Goal: Task Accomplishment & Management: Use online tool/utility

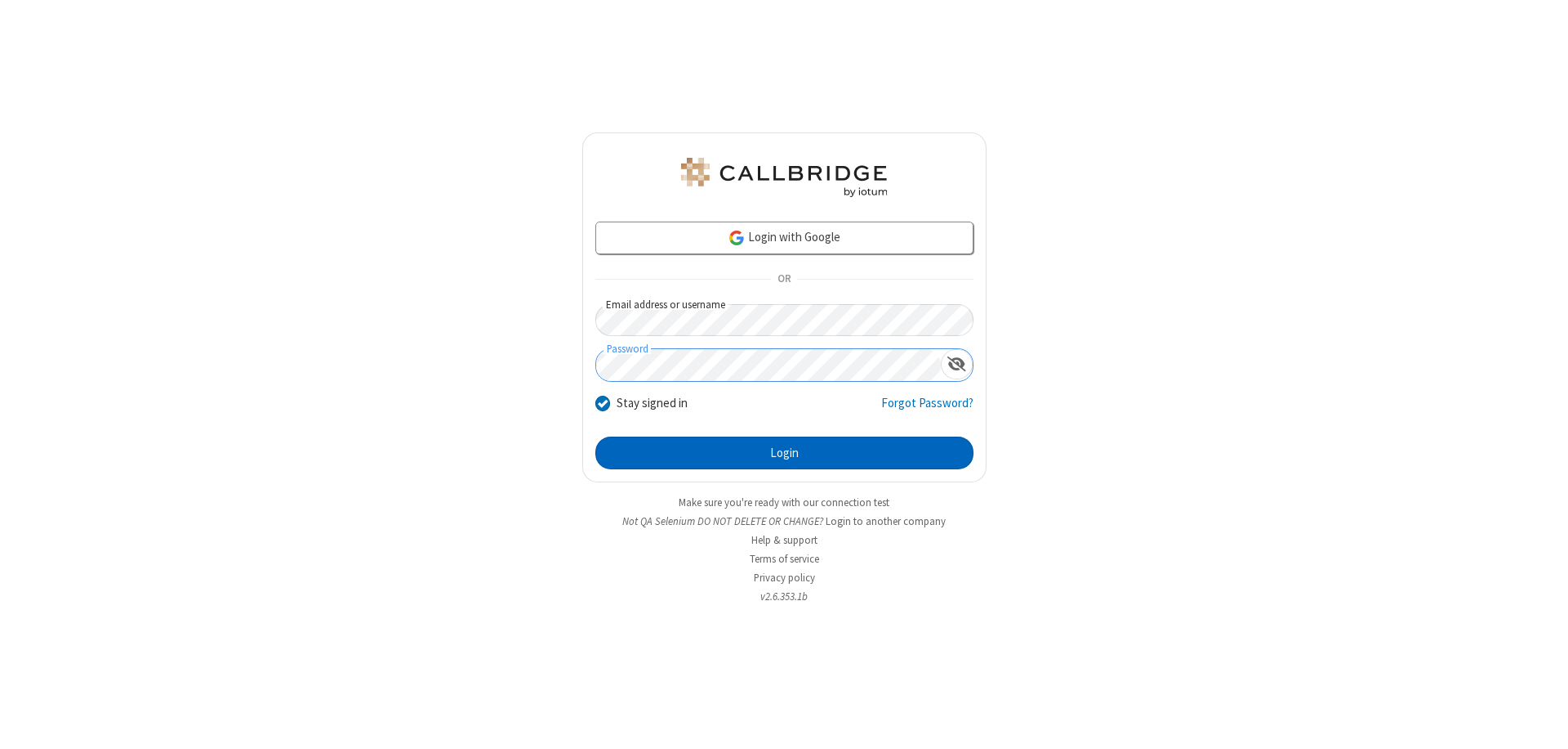
click at [784, 453] on button "Login" at bounding box center [784, 452] width 378 height 32
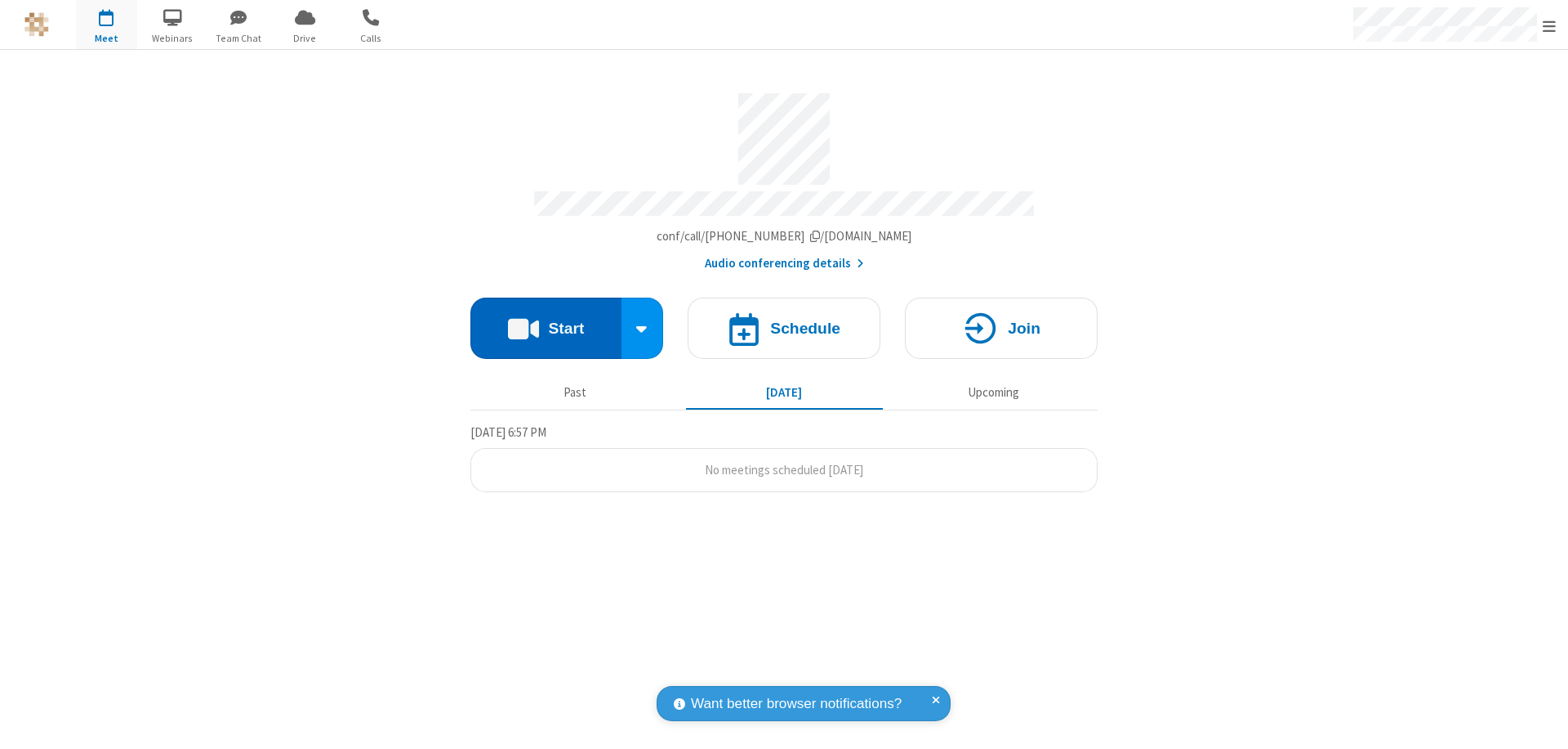
click at [545, 320] on button "Start" at bounding box center [546, 328] width 151 height 61
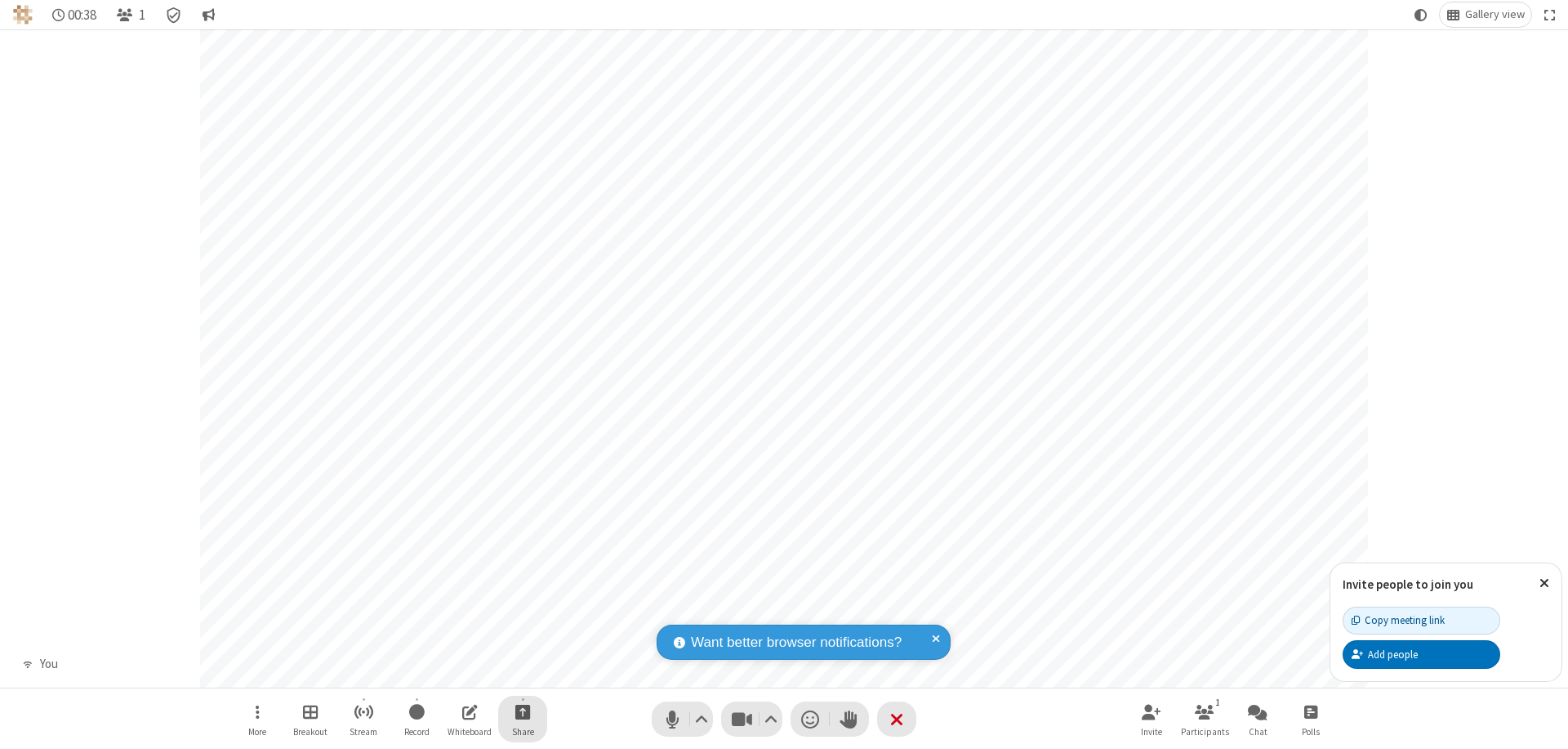
click at [523, 711] on span "Start sharing" at bounding box center [523, 711] width 15 height 21
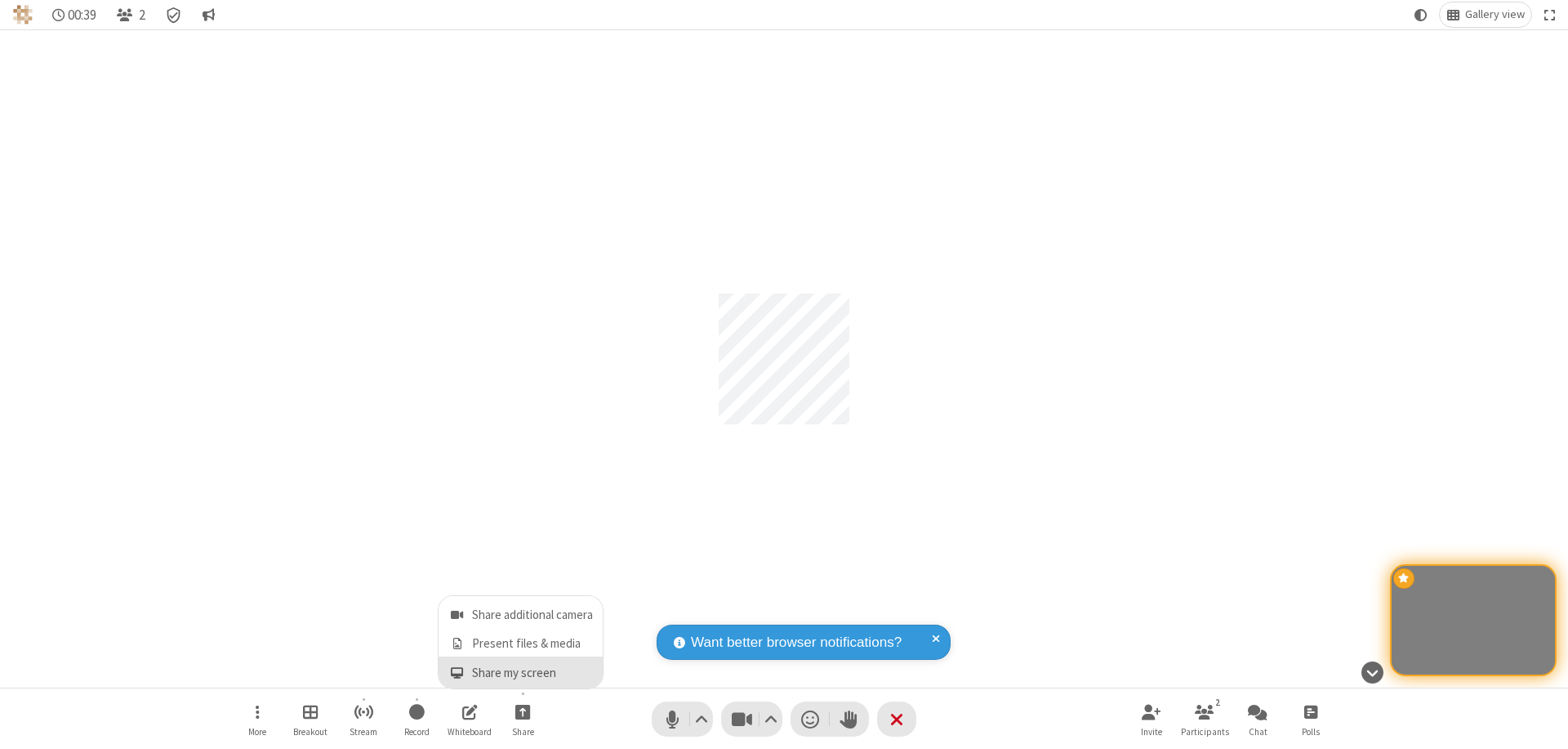
click at [456, 672] on span "Share my screen" at bounding box center [456, 673] width 19 height 13
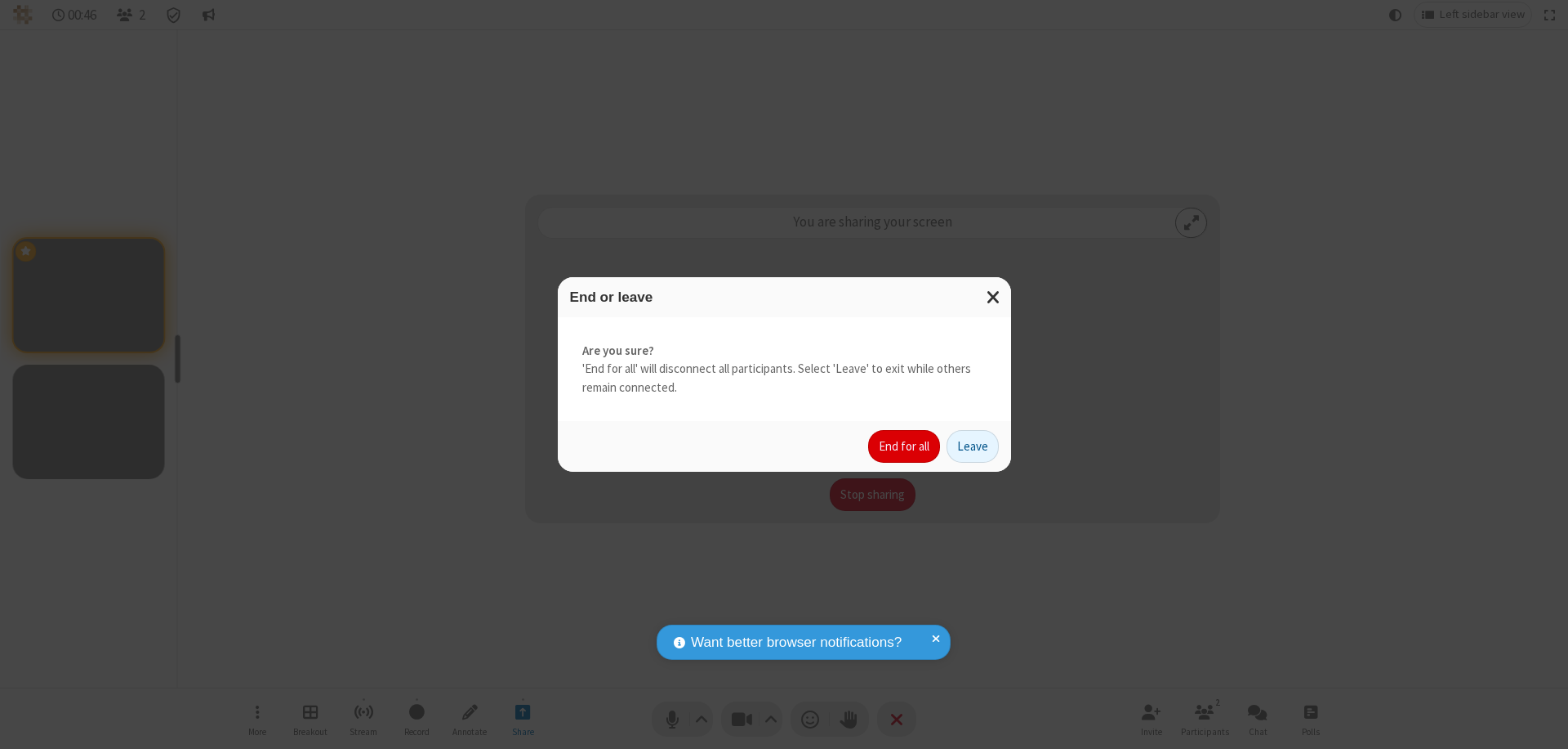
click at [905, 446] on button "End for all" at bounding box center [904, 446] width 72 height 32
